Goal: Task Accomplishment & Management: Use online tool/utility

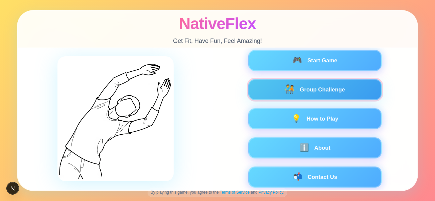
click at [358, 91] on button "🧑‍🤝‍🧑 Group Challenge" at bounding box center [315, 89] width 134 height 21
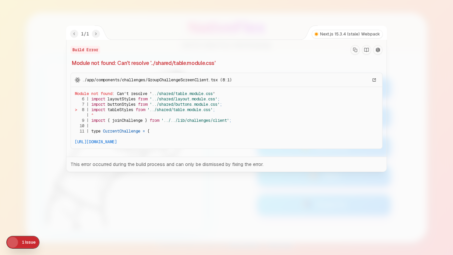
click at [352, 50] on button "Copy Stack Trace" at bounding box center [355, 49] width 9 height 9
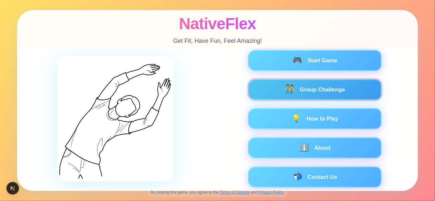
click at [279, 95] on button "🧑‍🤝‍🧑 Group Challenge" at bounding box center [315, 89] width 134 height 21
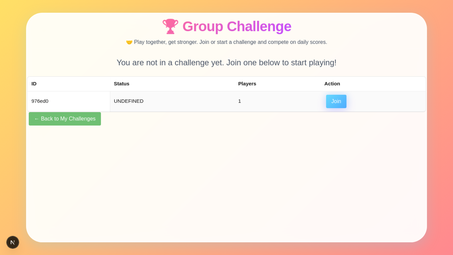
click at [65, 119] on button "← Back to My Challenges" at bounding box center [65, 118] width 72 height 13
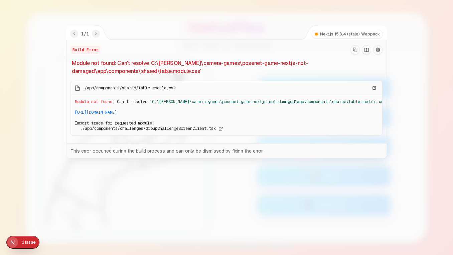
drag, startPoint x: 277, startPoint y: 196, endPoint x: 325, endPoint y: 205, distance: 49.0
click at [277, 196] on div at bounding box center [226, 127] width 453 height 255
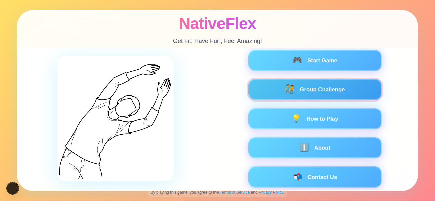
click at [332, 89] on button "🧑‍🤝‍🧑 Group Challenge" at bounding box center [315, 89] width 134 height 21
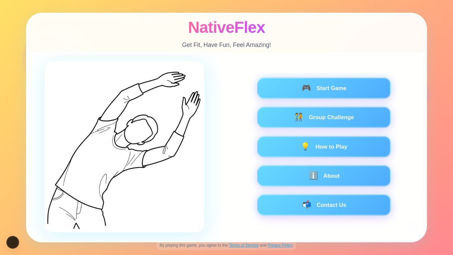
click at [283, 128] on div "🎮 Start Game 🧑‍🤝‍🧑 Group Challenge 💡 How to Play ℹ️ About 📬 Contact Us" at bounding box center [324, 147] width 167 height 138
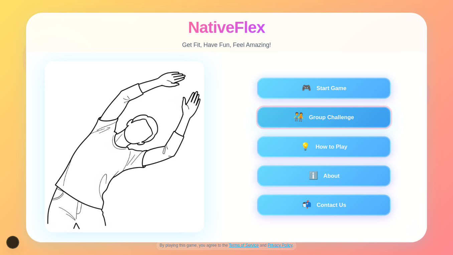
click at [282, 124] on button "🧑‍🤝‍🧑 Group Challenge" at bounding box center [324, 117] width 134 height 21
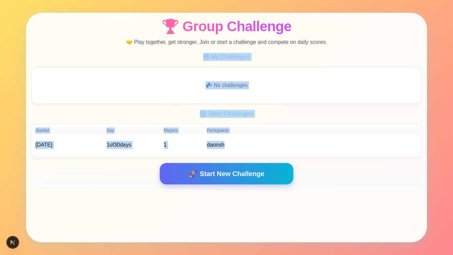
drag, startPoint x: 197, startPoint y: 56, endPoint x: 340, endPoint y: 143, distance: 167.8
click at [340, 143] on div "🧑‍🤝‍🧑 My Challenges 💤 No challenges 🌐 Open Challenges Started Day Players Parti…" at bounding box center [226, 105] width 391 height 109
drag, startPoint x: 163, startPoint y: 51, endPoint x: 160, endPoint y: 45, distance: 7.0
click at [162, 51] on div "🧑‍🤝‍🧑 My Challenges 💤 No challenges" at bounding box center [226, 77] width 391 height 53
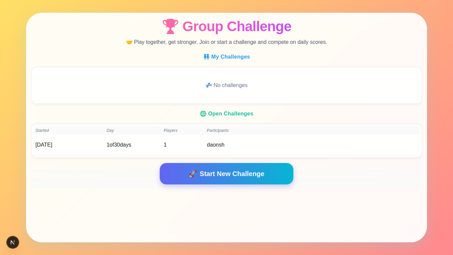
click at [182, 27] on h1 "🏆 Group Challenge" at bounding box center [227, 26] width 130 height 15
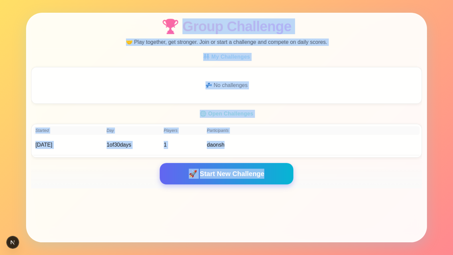
drag, startPoint x: 182, startPoint y: 24, endPoint x: 345, endPoint y: 163, distance: 214.9
click at [345, 163] on div "🏆 Group Challenge 🤝 Play together, get stronger. Join or start a challenge and …" at bounding box center [226, 127] width 401 height 229
copy div "roup Challenge 🤝 Play together, get stronger. Join or start a challenge and com…"
click at [435, 70] on div "🏆 Group Challenge 🤝 Play together, get stronger. Join or start a challenge and …" at bounding box center [226, 127] width 453 height 255
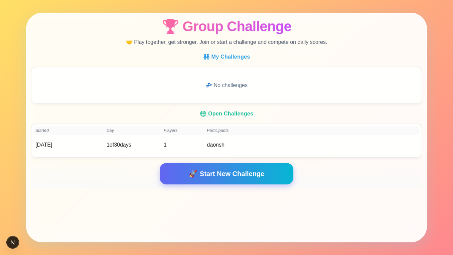
click at [435, 70] on div "🏆 Group Challenge 🤝 Play together, get stronger. Join or start a challenge and …" at bounding box center [226, 127] width 453 height 255
